Goal: Find specific page/section: Find specific page/section

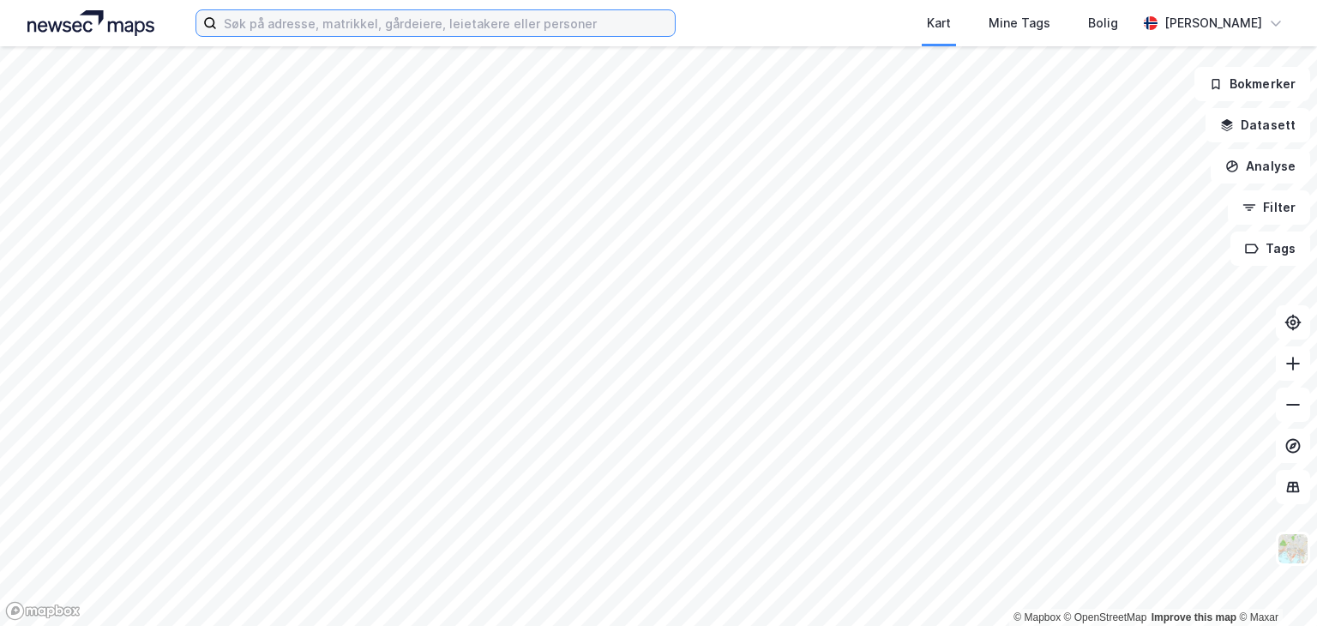
click at [289, 12] on input at bounding box center [446, 23] width 458 height 26
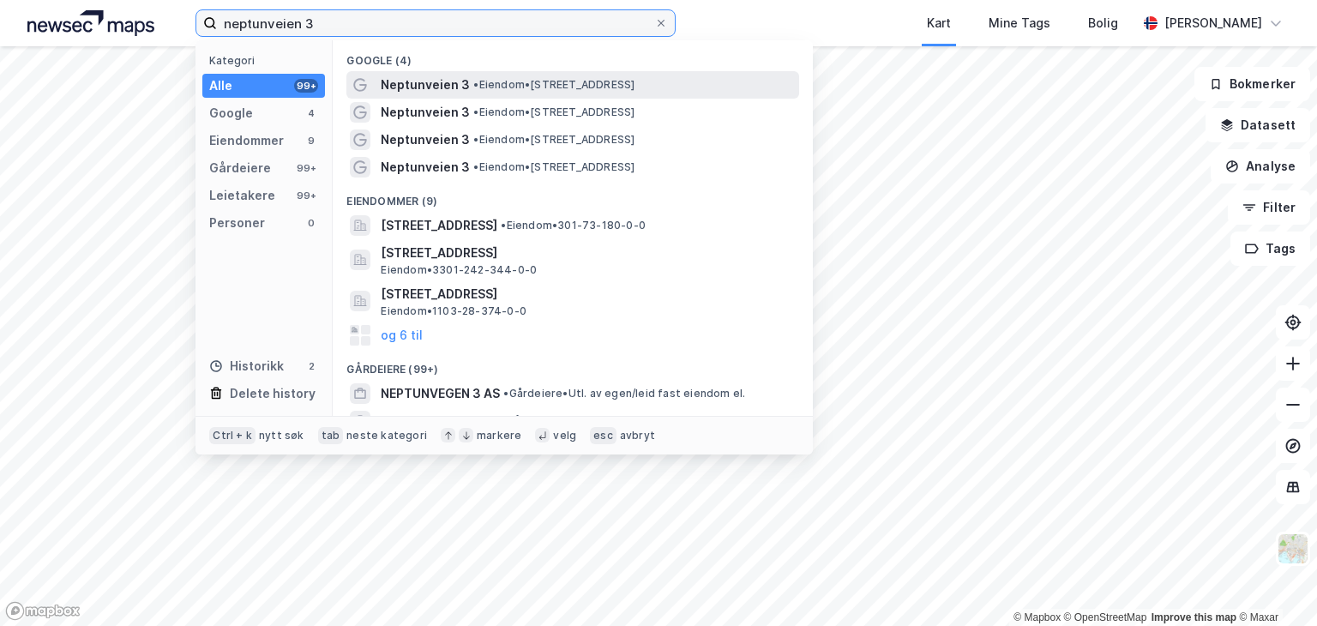
type input "neptunveien 3"
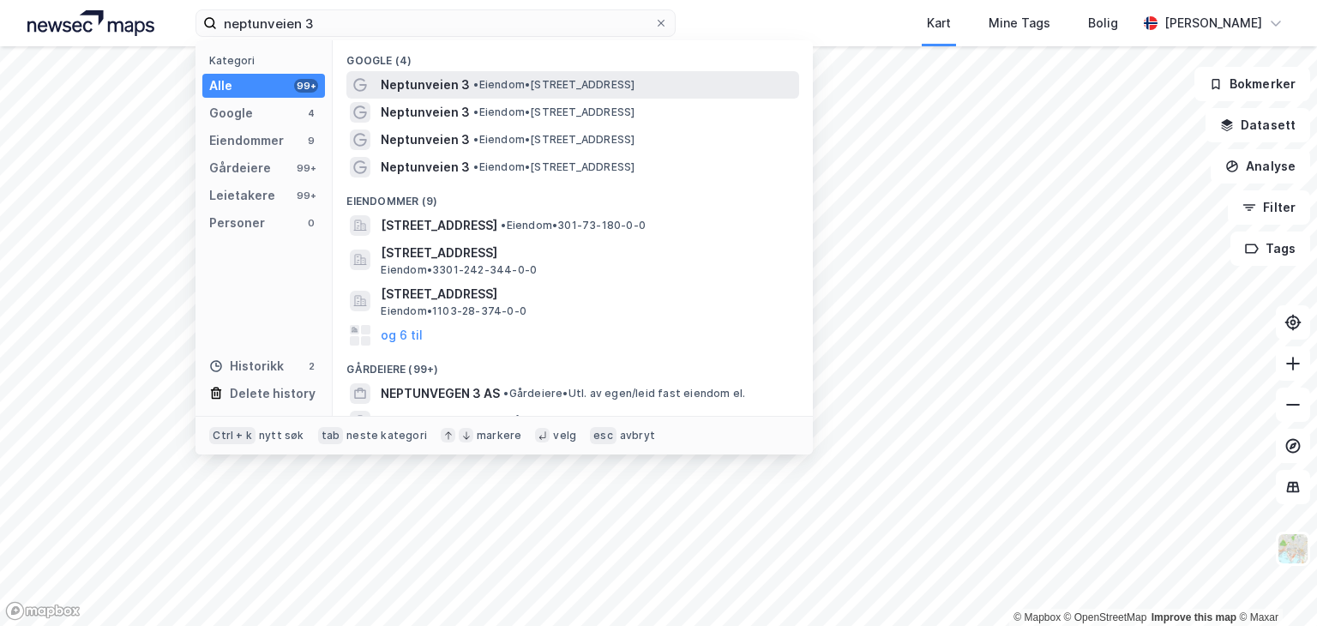
click at [439, 83] on span "Neptunveien 3" at bounding box center [425, 85] width 89 height 21
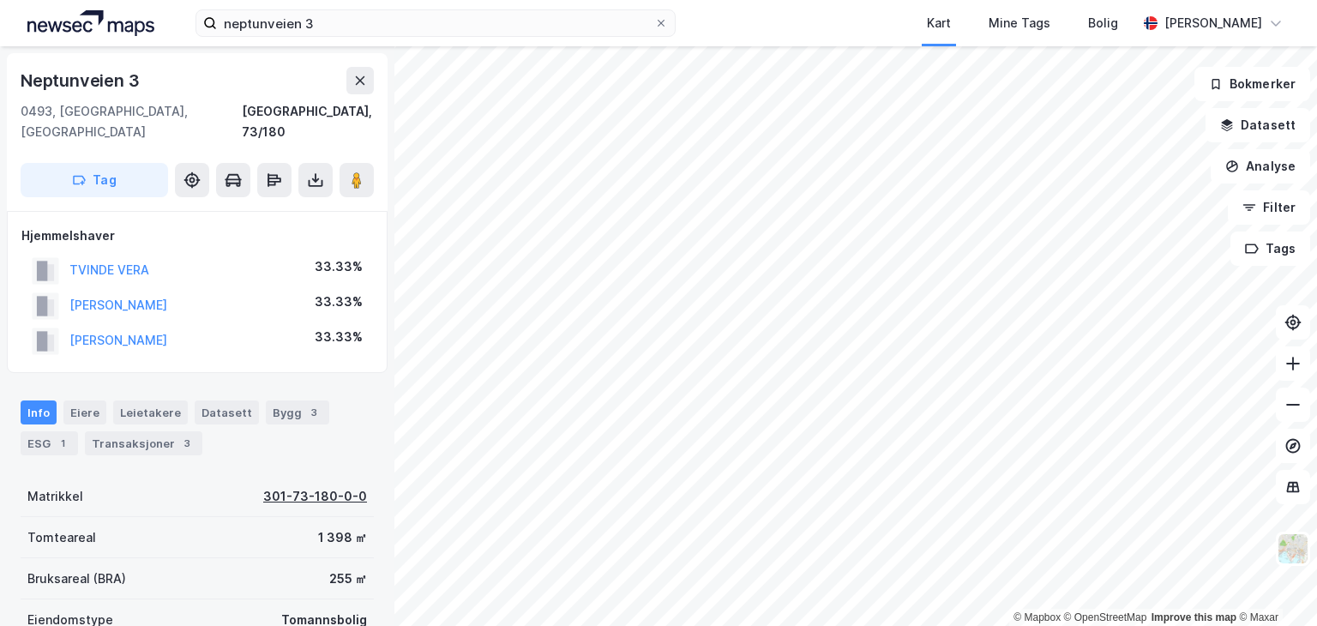
click at [296, 486] on div "301-73-180-0-0" at bounding box center [315, 496] width 104 height 21
